Goal: Information Seeking & Learning: Learn about a topic

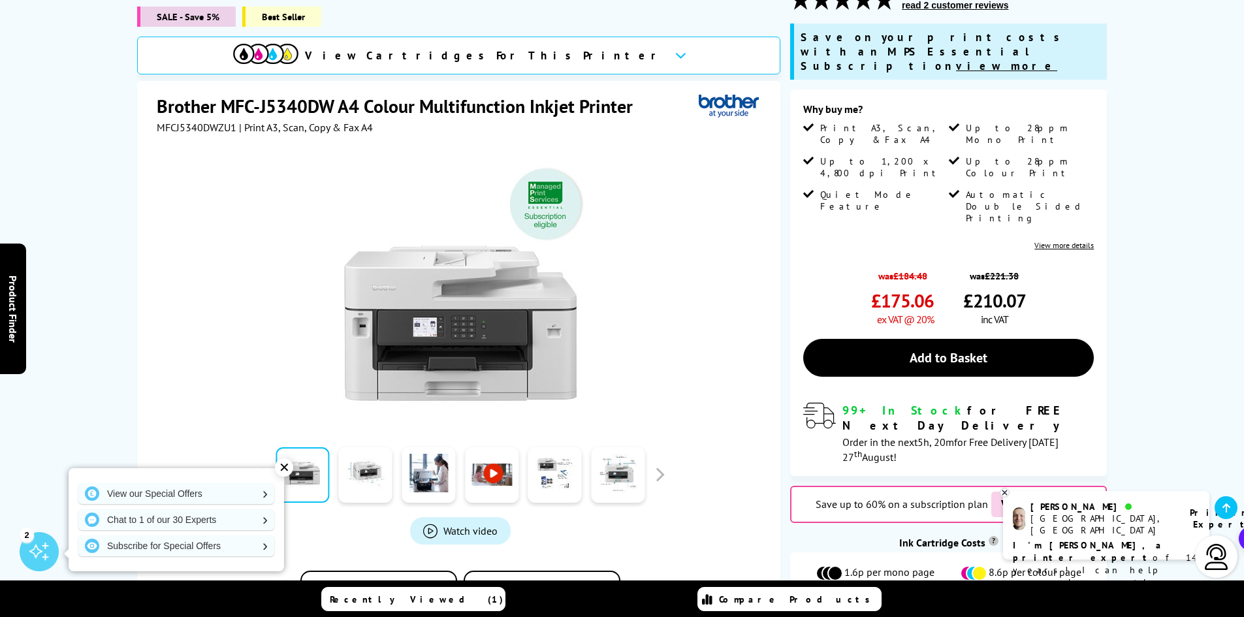
scroll to position [261, 0]
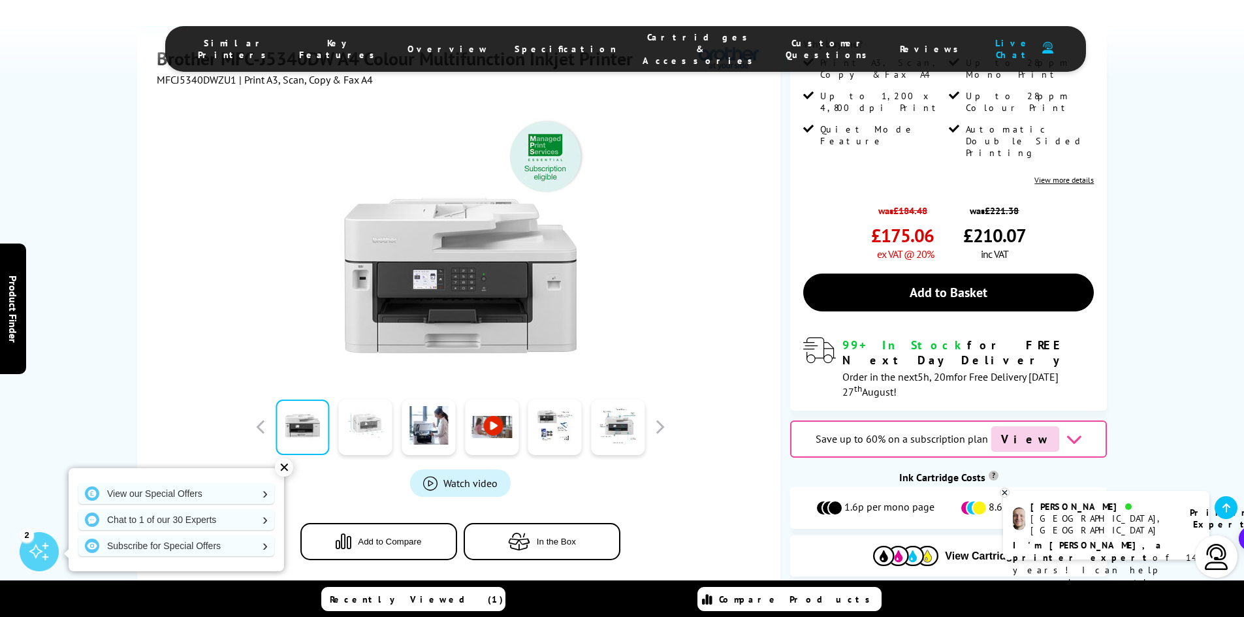
click at [371, 400] on link at bounding box center [366, 427] width 54 height 55
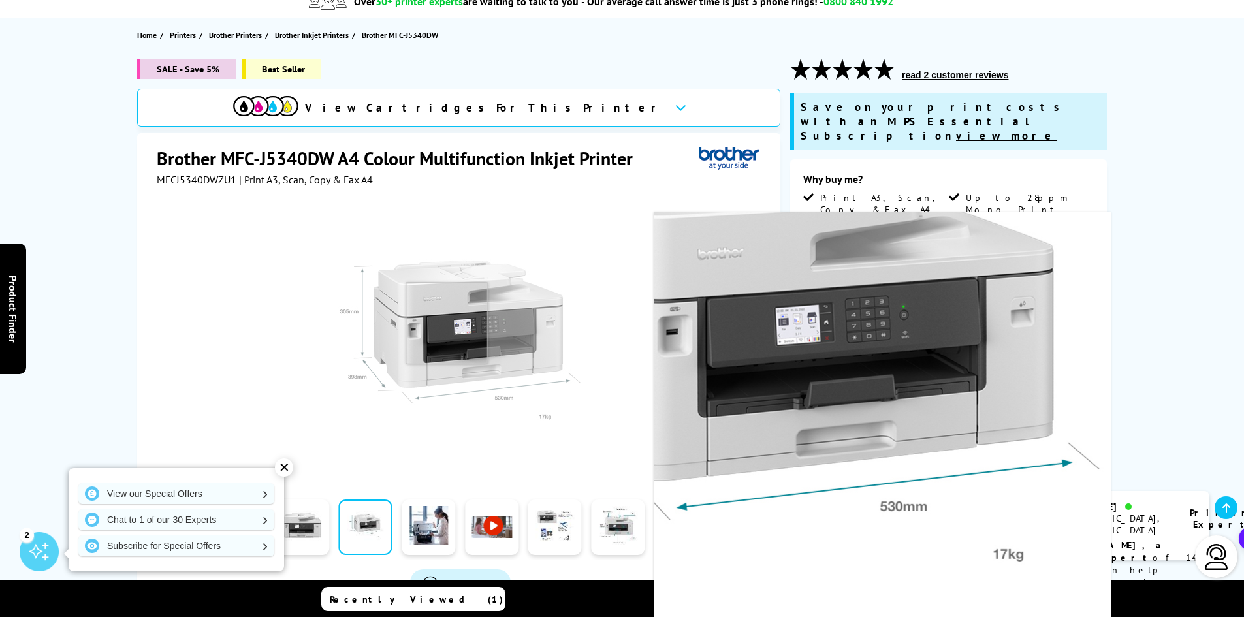
scroll to position [131, 0]
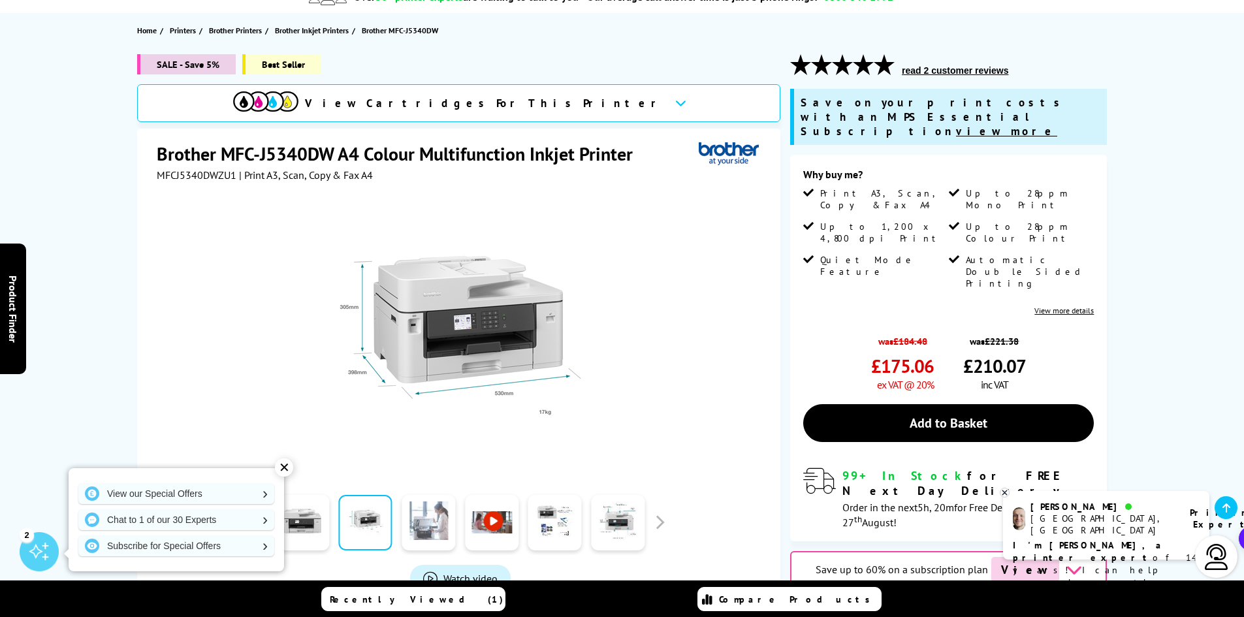
click at [440, 537] on link at bounding box center [429, 522] width 54 height 55
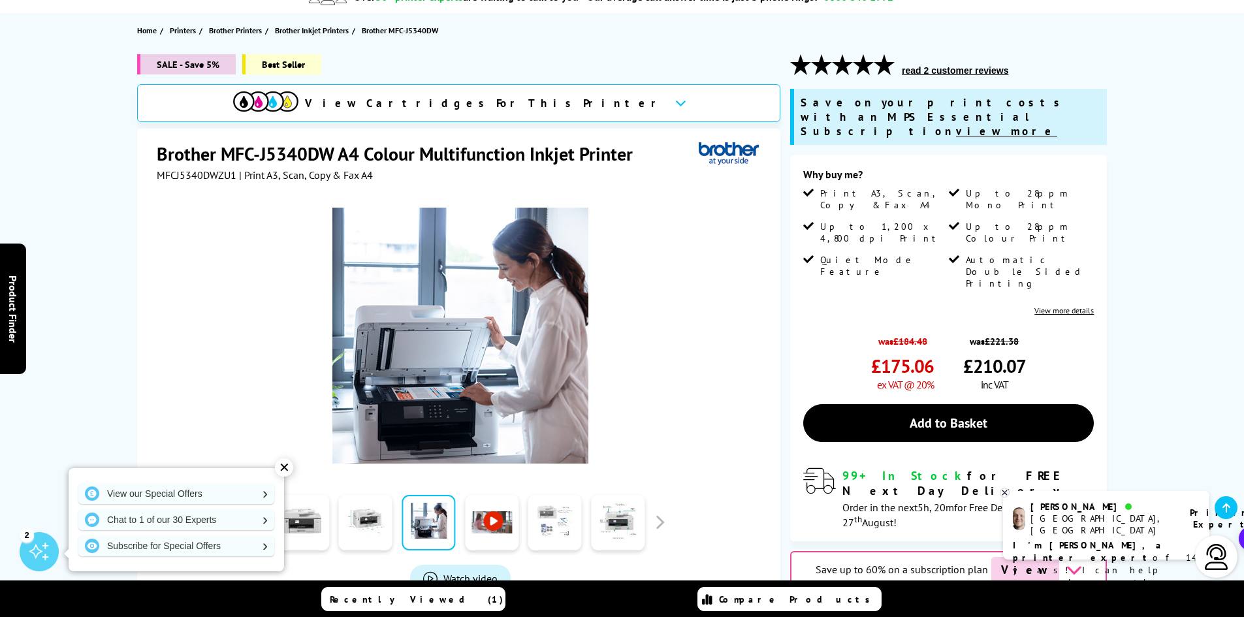
click at [533, 534] on link at bounding box center [555, 522] width 54 height 55
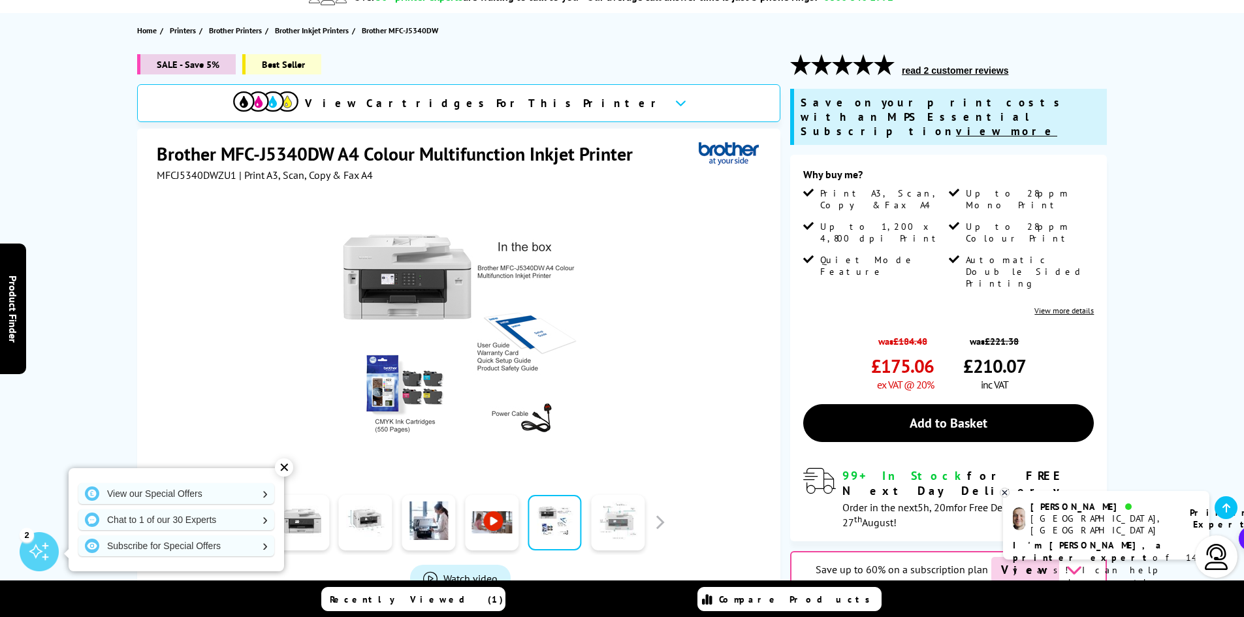
click at [639, 539] on link at bounding box center [618, 522] width 54 height 55
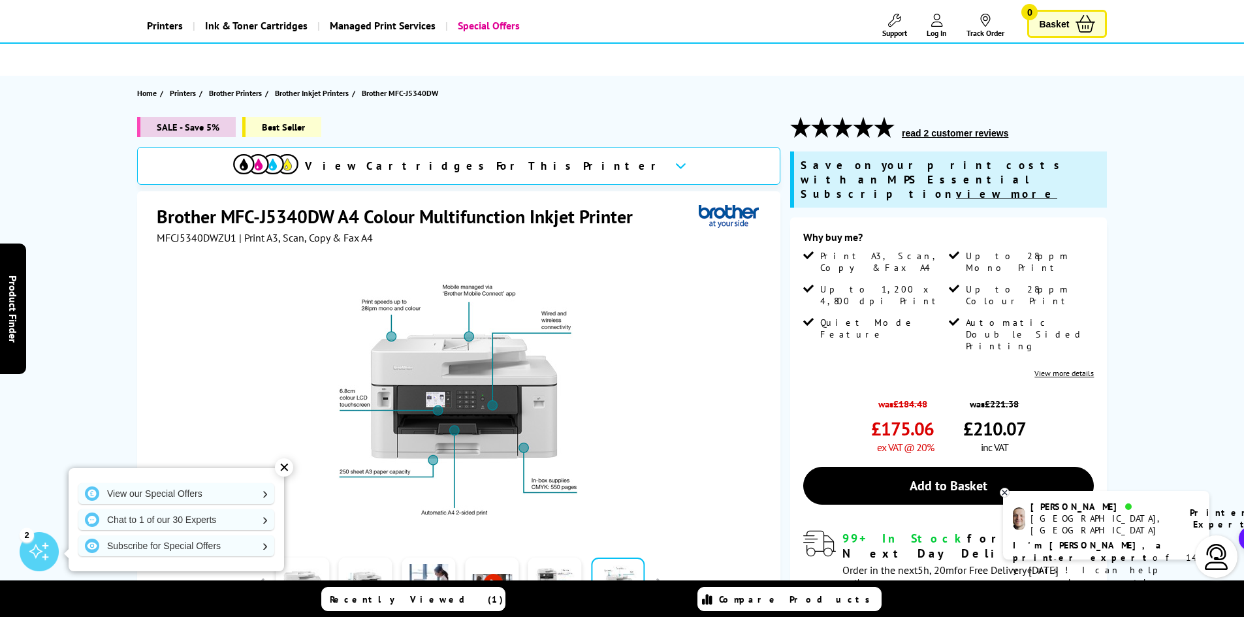
scroll to position [0, 0]
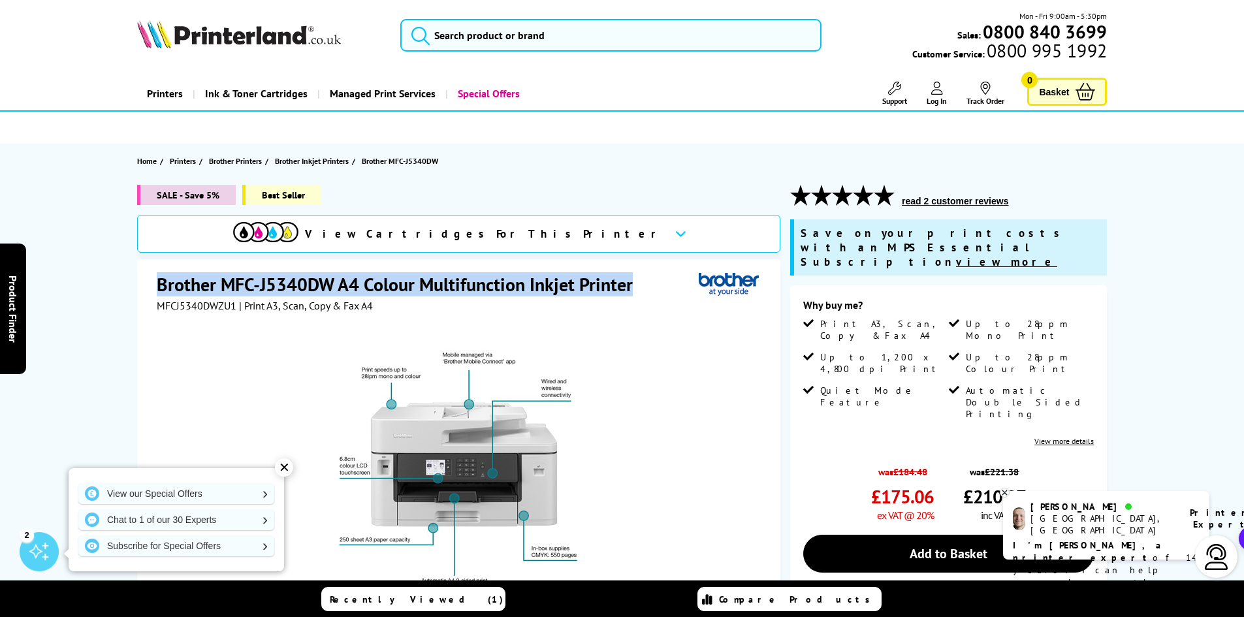
drag, startPoint x: 155, startPoint y: 283, endPoint x: 631, endPoint y: 287, distance: 476.0
click at [631, 287] on div "Brother MFC-J5340DW A4 Colour Multifunction Inkjet Printer MFCJ5340DWZU1 | Prin…" at bounding box center [458, 540] width 643 height 563
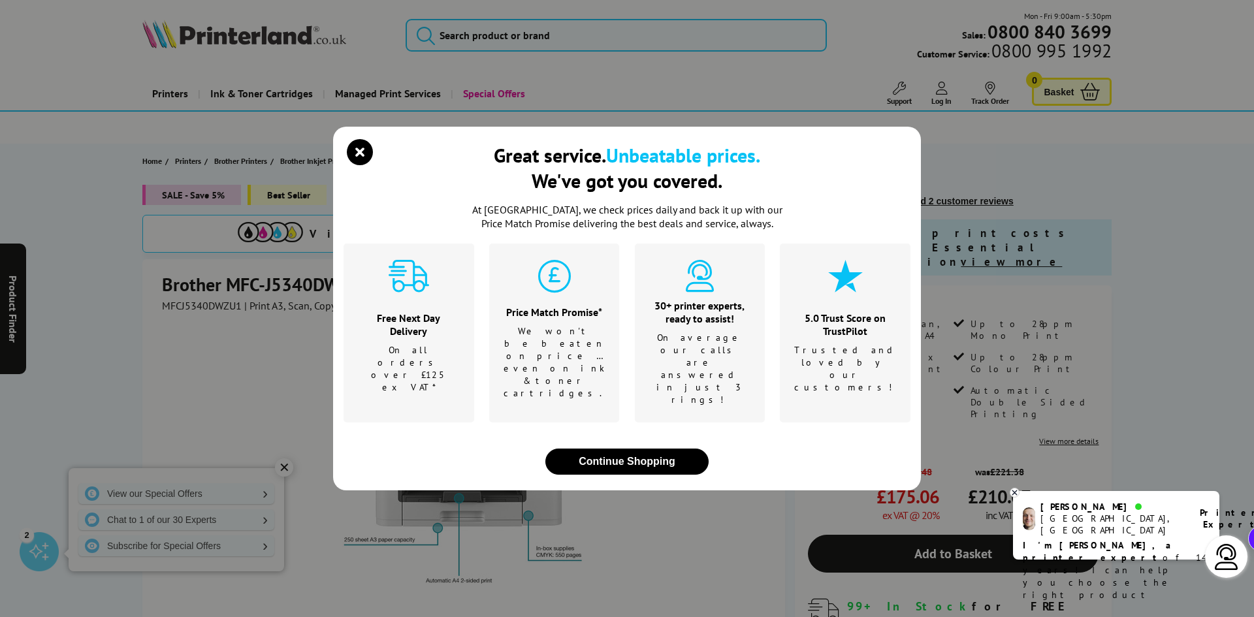
drag, startPoint x: 609, startPoint y: 289, endPoint x: 887, endPoint y: 178, distance: 299.2
click at [911, 167] on div "Great service. Unbeatable prices. We've got you covered. At [GEOGRAPHIC_DATA], …" at bounding box center [627, 309] width 588 height 364
click at [372, 165] on icon "close modal" at bounding box center [360, 152] width 26 height 26
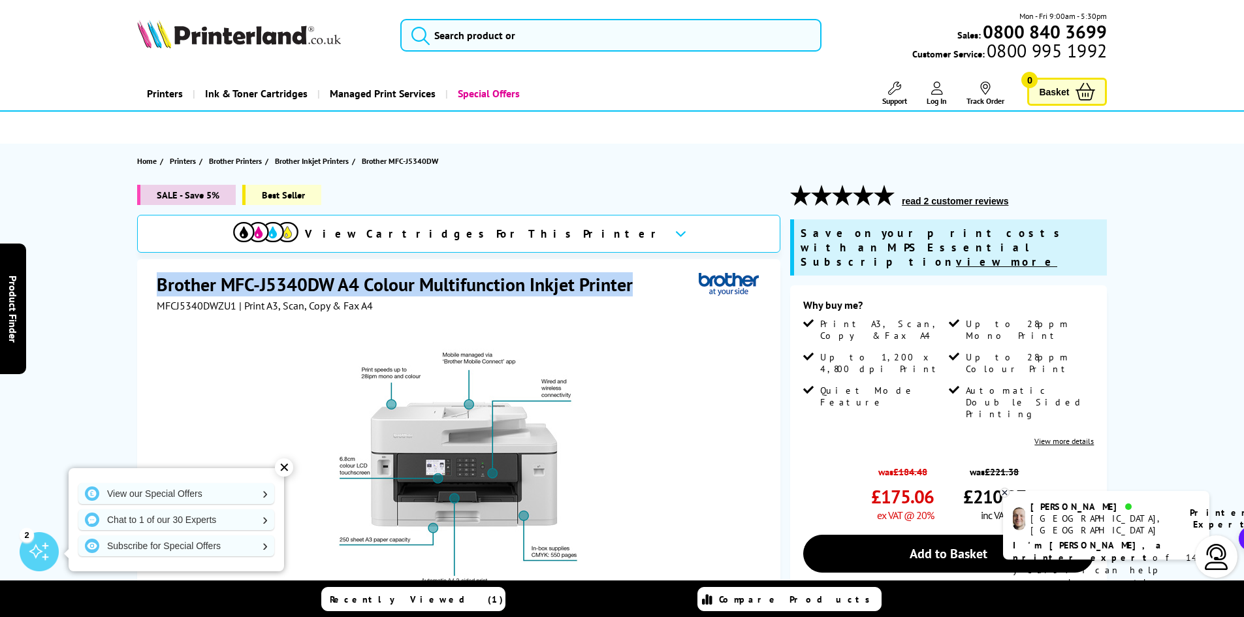
drag, startPoint x: 158, startPoint y: 287, endPoint x: 630, endPoint y: 285, distance: 472.1
click at [630, 285] on h1 "Brother MFC-J5340DW A4 Colour Multifunction Inkjet Printer" at bounding box center [401, 284] width 489 height 24
copy h1 "Brother MFC-J5340DW A4 Colour Multifunction Inkjet Printer"
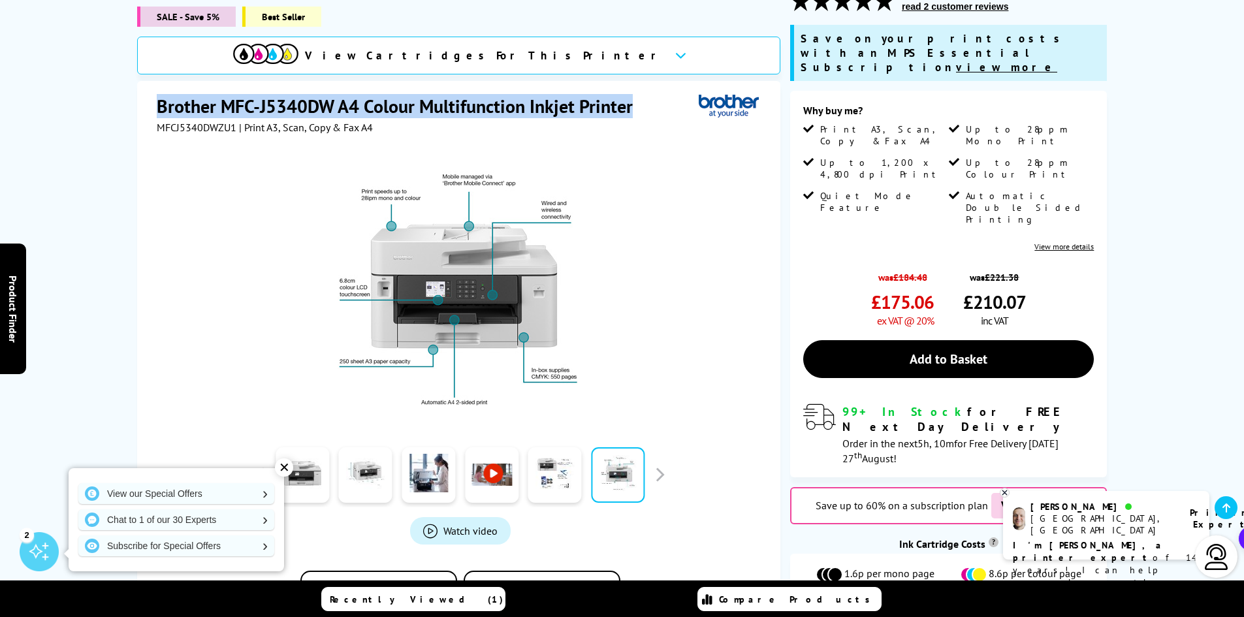
scroll to position [196, 0]
click at [356, 466] on link at bounding box center [366, 474] width 54 height 55
